Goal: Task Accomplishment & Management: Complete application form

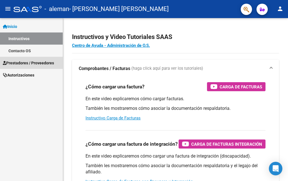
click at [48, 63] on span "Prestadores / Proveedores" at bounding box center [28, 63] width 51 height 6
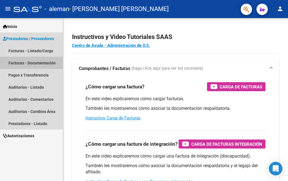
click at [29, 64] on link "Facturas - Documentación" at bounding box center [31, 63] width 63 height 12
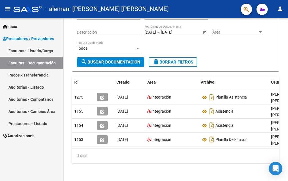
click at [29, 74] on link "Pagos x Transferencia" at bounding box center [31, 75] width 63 height 12
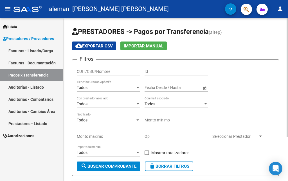
click at [105, 72] on input "CUIT/CBU/Nombre" at bounding box center [109, 71] width 64 height 5
type input "A"
type input "C"
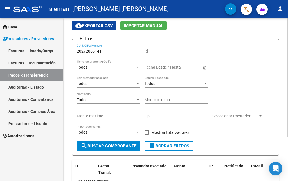
scroll to position [28, 0]
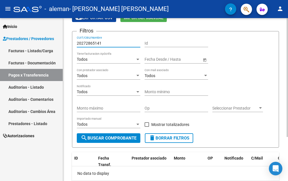
type input "20272865141"
click at [206, 60] on span "Open calendar" at bounding box center [205, 60] width 14 height 14
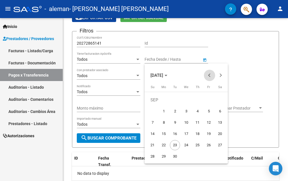
click at [210, 76] on button "Previous month" at bounding box center [209, 75] width 11 height 11
click at [209, 75] on button "Previous month" at bounding box center [209, 75] width 11 height 11
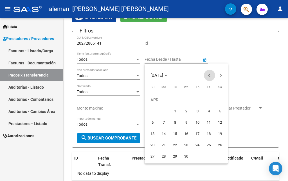
click at [209, 75] on button "Previous month" at bounding box center [209, 75] width 11 height 11
click at [220, 100] on span "1" at bounding box center [220, 100] width 10 height 10
type input "[DATE]"
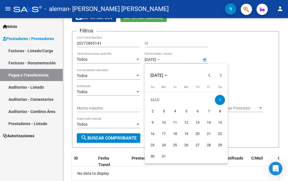
click at [227, 52] on div at bounding box center [144, 90] width 288 height 181
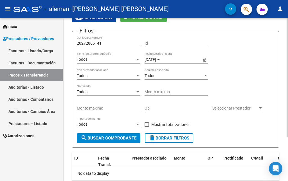
click at [184, 59] on input "text" at bounding box center [175, 59] width 28 height 5
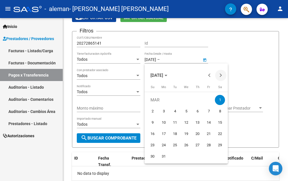
click at [221, 75] on button "Next month" at bounding box center [221, 75] width 11 height 11
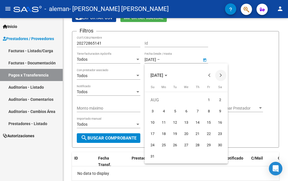
click at [221, 75] on button "Next month" at bounding box center [221, 75] width 11 height 11
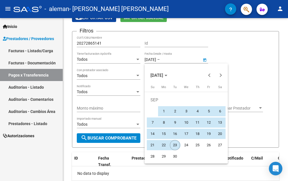
click at [177, 146] on span "23" at bounding box center [175, 145] width 10 height 10
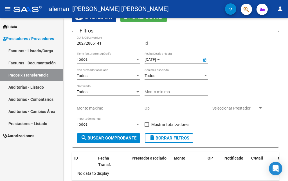
type input "[DATE]"
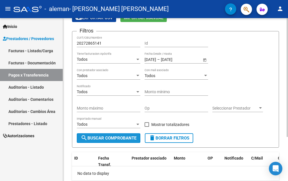
click at [114, 136] on span "search Buscar Comprobante" at bounding box center [109, 137] width 56 height 5
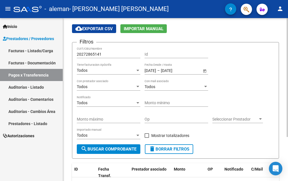
scroll to position [0, 0]
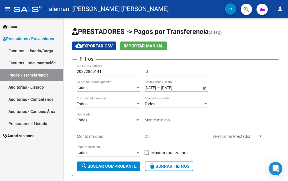
click at [41, 51] on link "Facturas - Listado/Carga" at bounding box center [31, 51] width 63 height 12
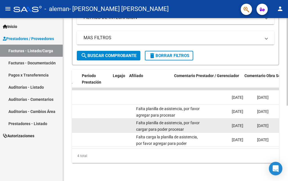
scroll to position [0, 724]
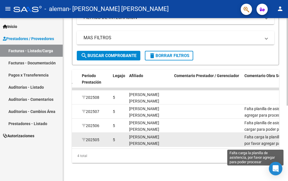
click at [266, 134] on span "Falta carga la planilla de asistencia, por favor agregar para poder procesar" at bounding box center [276, 142] width 62 height 17
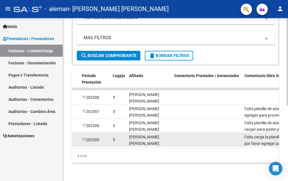
click at [266, 134] on span "Falta carga la planilla de asistencia, por favor agregar para poder procesar" at bounding box center [276, 142] width 62 height 17
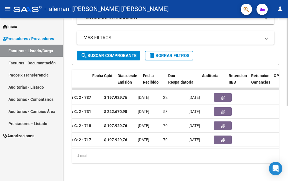
scroll to position [0, 290]
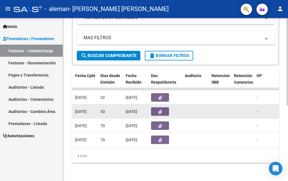
click at [162, 110] on button "button" at bounding box center [160, 111] width 18 height 8
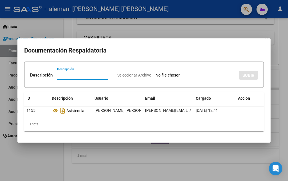
click at [284, 49] on div at bounding box center [144, 90] width 288 height 181
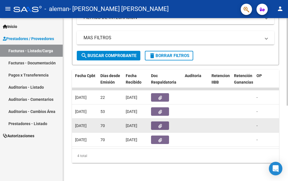
click at [160, 124] on icon "button" at bounding box center [161, 126] width 4 height 4
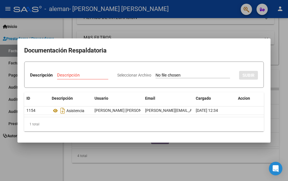
click at [281, 81] on div at bounding box center [144, 90] width 288 height 181
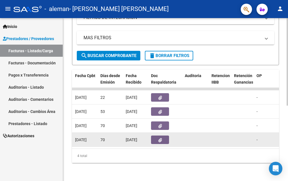
click at [159, 138] on icon "button" at bounding box center [161, 140] width 4 height 4
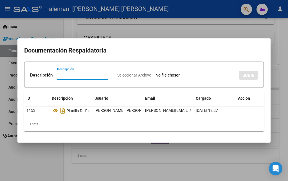
click at [284, 105] on div at bounding box center [144, 90] width 288 height 181
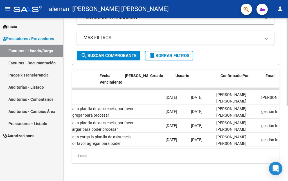
scroll to position [0, 980]
